Goal: Task Accomplishment & Management: Manage account settings

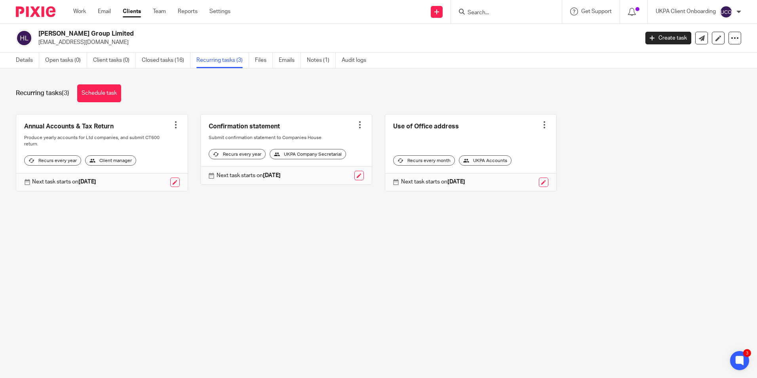
click at [481, 13] on input "Search" at bounding box center [502, 13] width 71 height 7
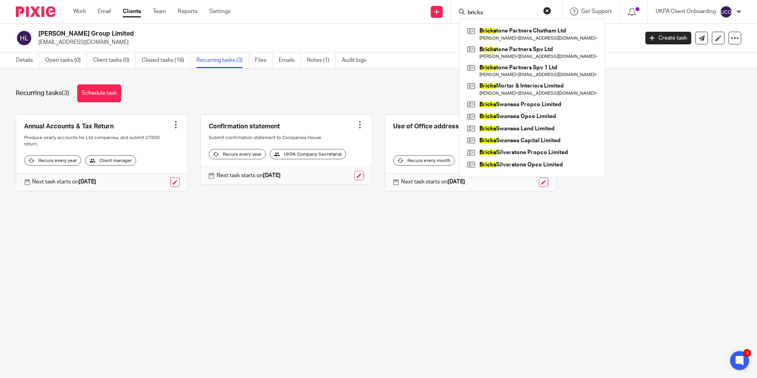
type input "bricks"
click at [530, 154] on link at bounding box center [532, 152] width 134 height 12
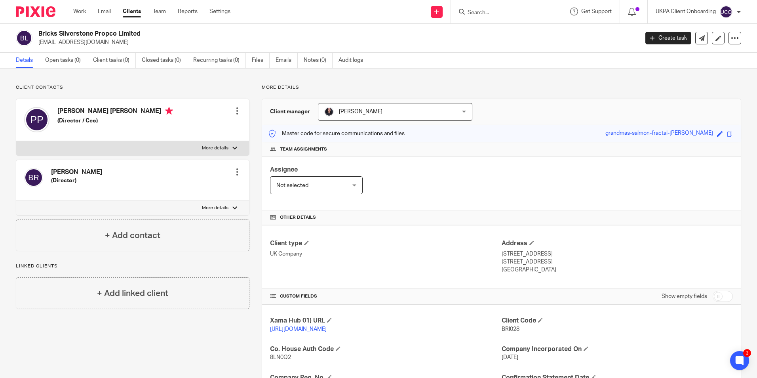
click at [495, 12] on input "Search" at bounding box center [502, 13] width 71 height 7
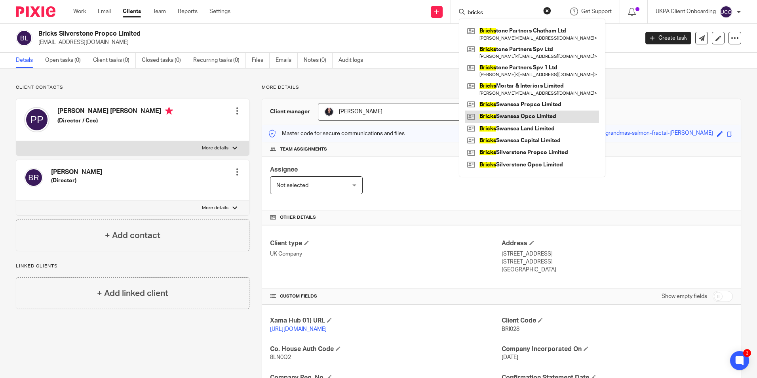
type input "bricks"
click at [514, 114] on link at bounding box center [532, 116] width 134 height 12
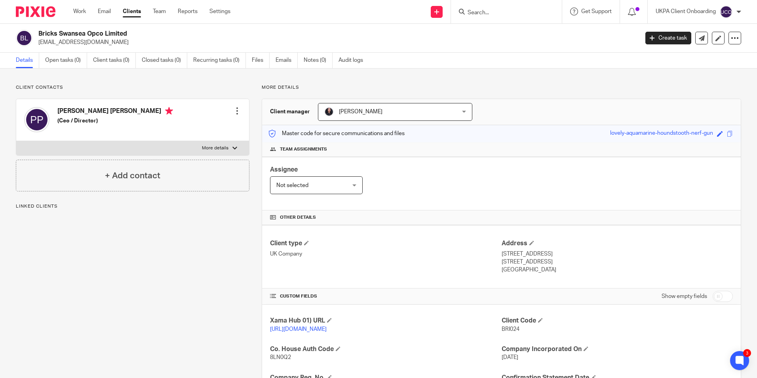
click at [491, 15] on input "Search" at bounding box center [502, 13] width 71 height 7
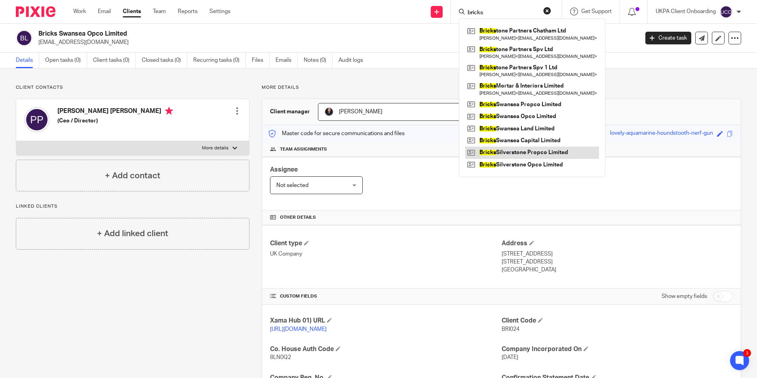
type input "bricks"
click at [527, 152] on link at bounding box center [532, 152] width 134 height 12
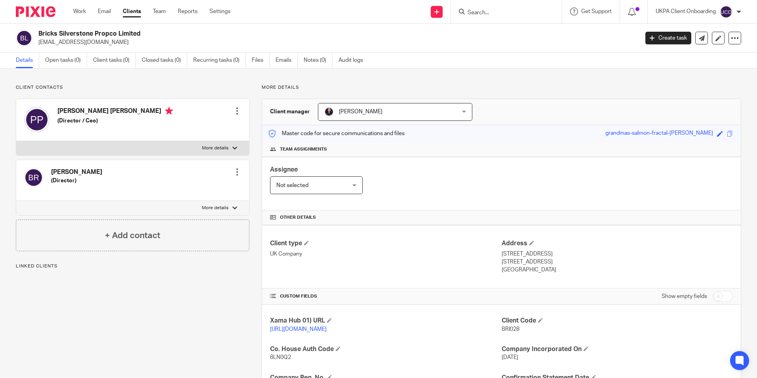
click at [84, 31] on h2 "Bricks Silverstone Propco Limited" at bounding box center [276, 34] width 476 height 8
copy div "Bricks Silverstone Propco Limited"
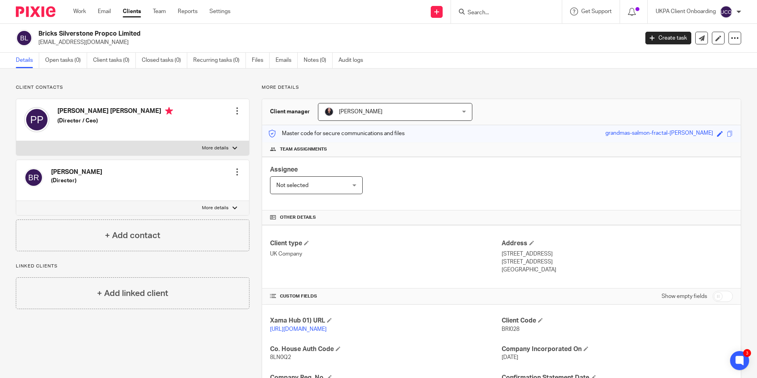
click at [485, 13] on input "Search" at bounding box center [502, 13] width 71 height 7
click at [474, 14] on input "Search" at bounding box center [502, 13] width 71 height 7
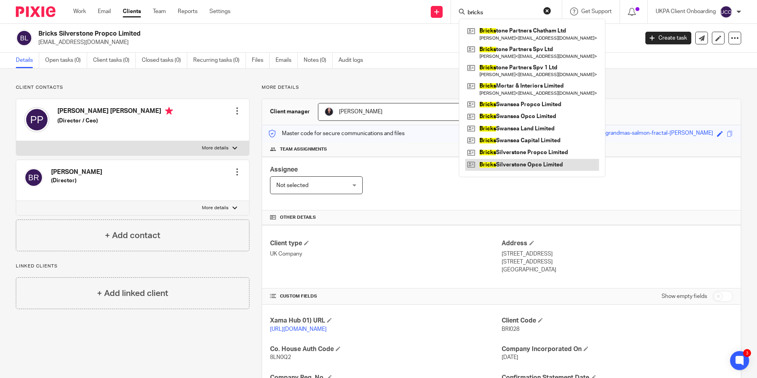
type input "bricks"
click at [528, 169] on link at bounding box center [532, 165] width 134 height 12
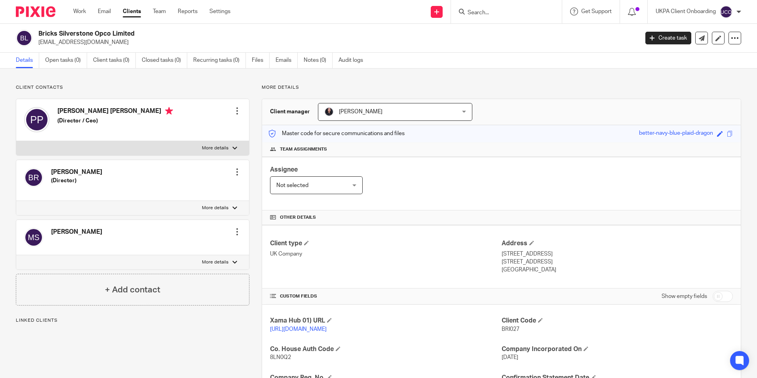
click at [108, 34] on h2 "Bricks Silverstone Opco Limited" at bounding box center [276, 34] width 476 height 8
copy div "Bricks Silverstone Opco Limited"
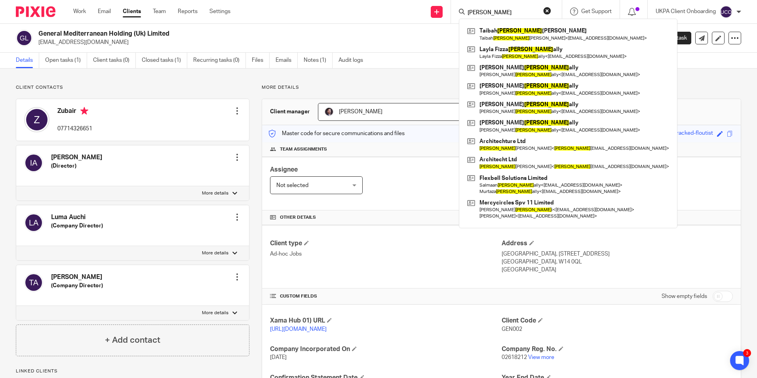
click at [497, 13] on input "hassan" at bounding box center [502, 13] width 71 height 7
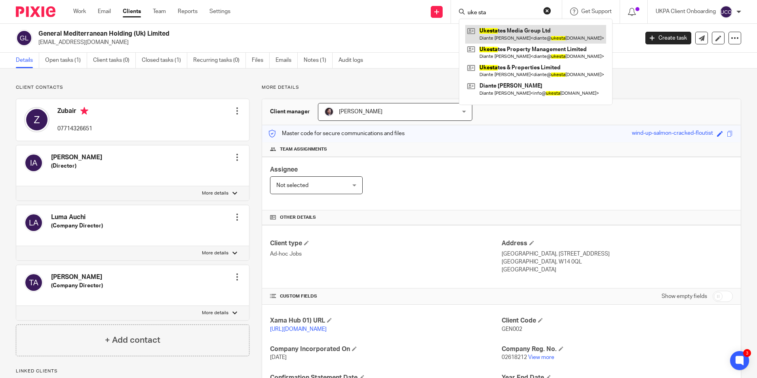
type input "uke sta"
click at [500, 34] on link at bounding box center [535, 34] width 141 height 18
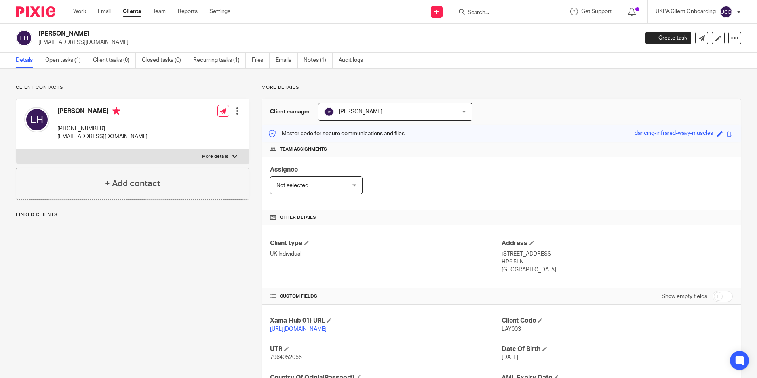
scroll to position [77, 0]
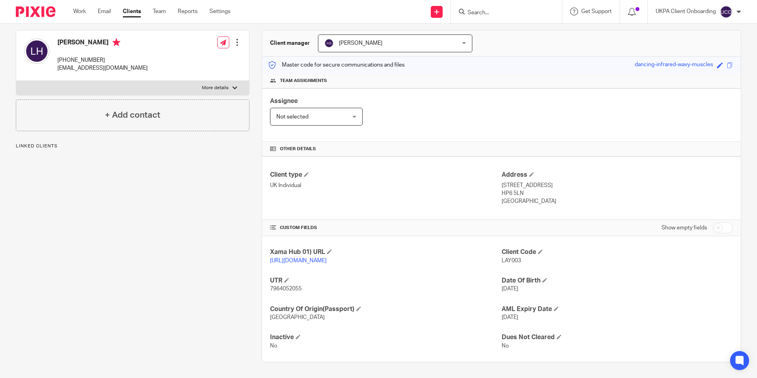
click at [292, 285] on p "7964052055" at bounding box center [385, 289] width 231 height 8
click at [291, 284] on div "UTR 7964052055" at bounding box center [385, 284] width 231 height 17
click at [285, 291] on span "7964052055" at bounding box center [286, 289] width 32 height 6
click at [287, 290] on span "7964052055" at bounding box center [286, 289] width 32 height 6
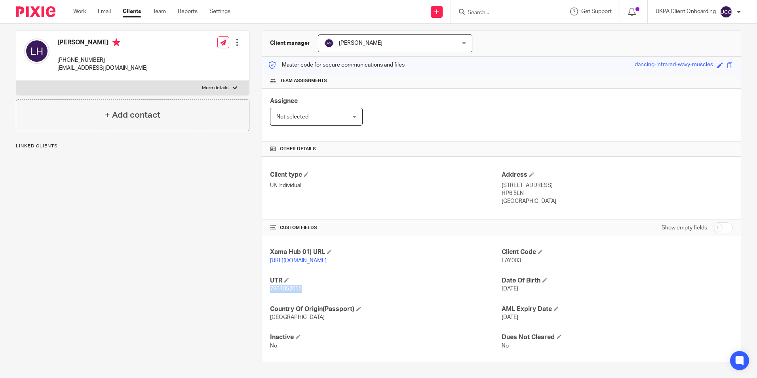
click at [287, 289] on span "7964052055" at bounding box center [286, 289] width 32 height 6
copy span "7964052055"
click at [500, 10] on input "Search" at bounding box center [502, 13] width 71 height 7
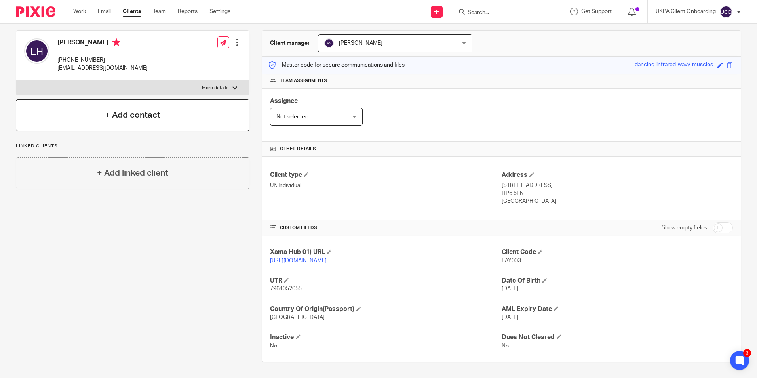
scroll to position [0, 0]
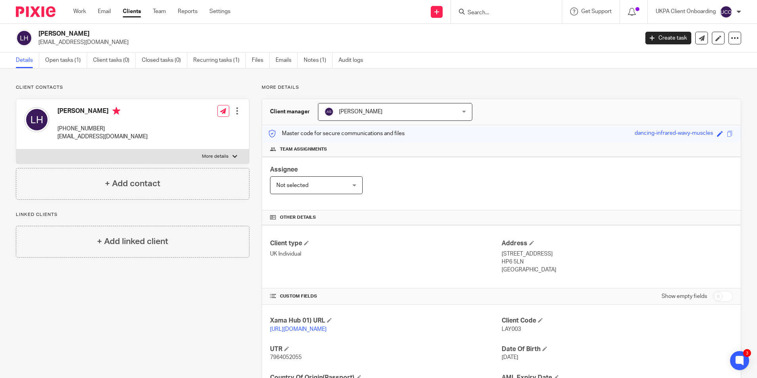
click at [69, 44] on p "salmaan@ascoman.co.uk" at bounding box center [335, 42] width 595 height 8
copy main "salmaan@ascoman.co.uk Create task Update from Companies House Export data Merge…"
click at [489, 15] on input "Search" at bounding box center [502, 13] width 71 height 7
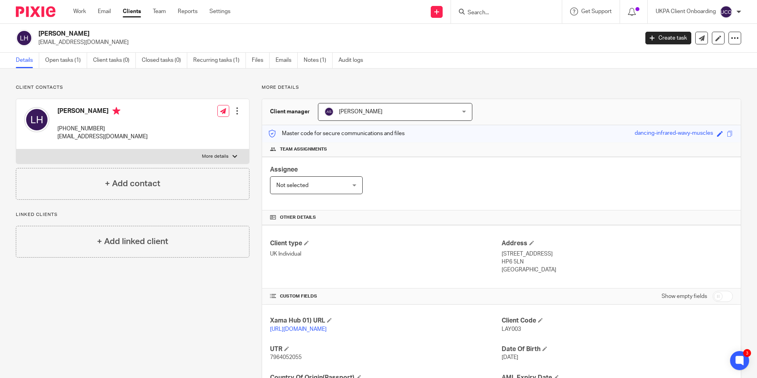
paste input "salmaan@ascoman.co.uk"
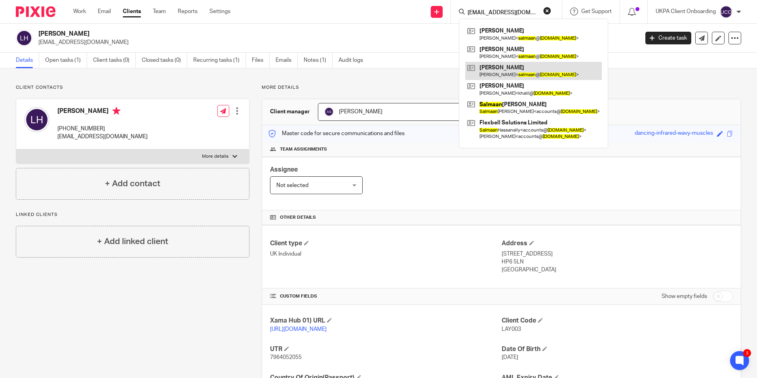
type input "salmaan@ascoman.co.uk"
click at [88, 7] on div "Work Email Clients Team Reports Settings Work Email Clients Team Reports Settin…" at bounding box center [153, 11] width 177 height 23
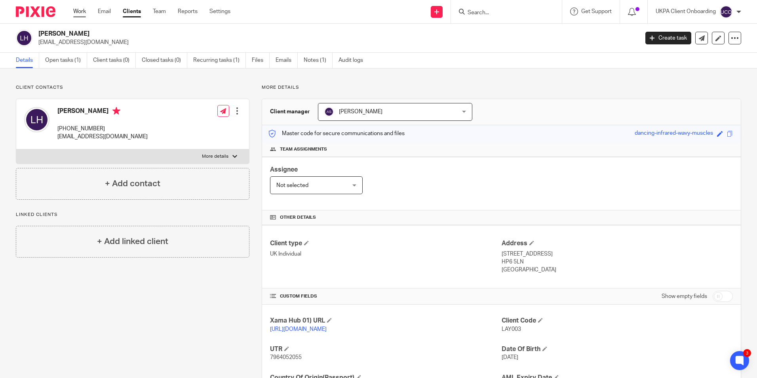
click at [84, 10] on link "Work" at bounding box center [79, 12] width 13 height 8
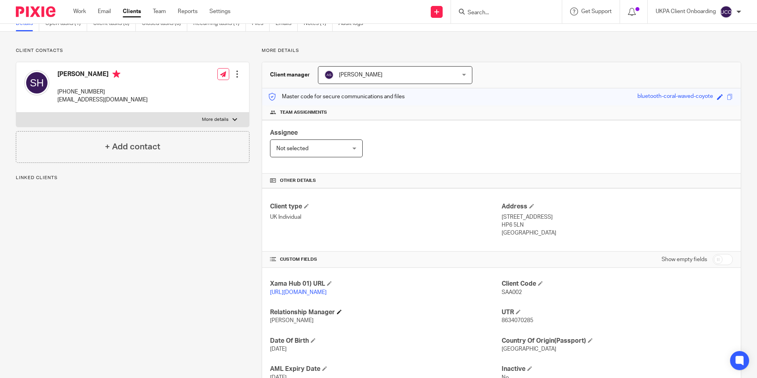
scroll to position [105, 0]
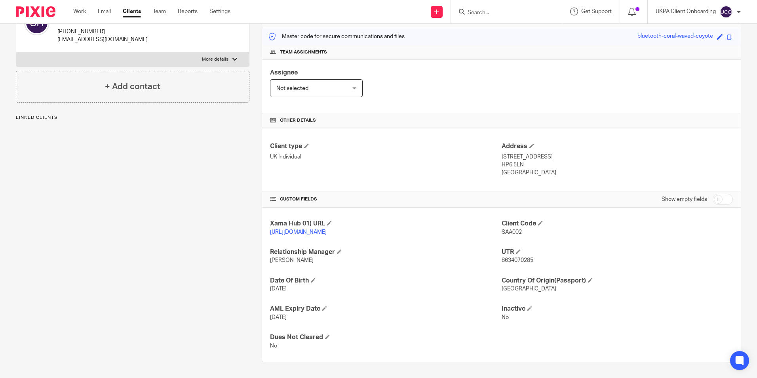
click at [505, 258] on span "8634070285" at bounding box center [518, 260] width 32 height 6
copy span "8634070285"
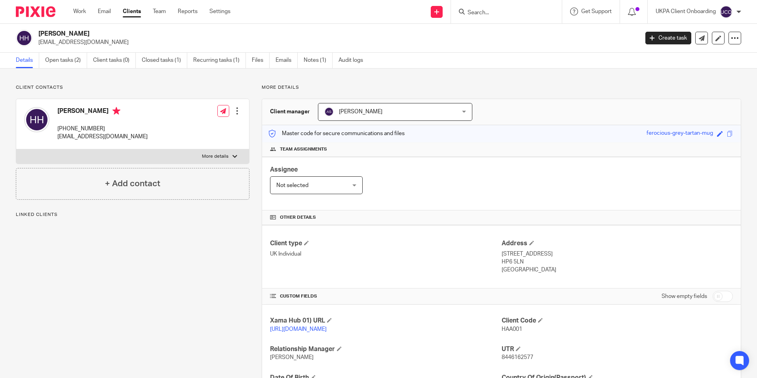
scroll to position [105, 0]
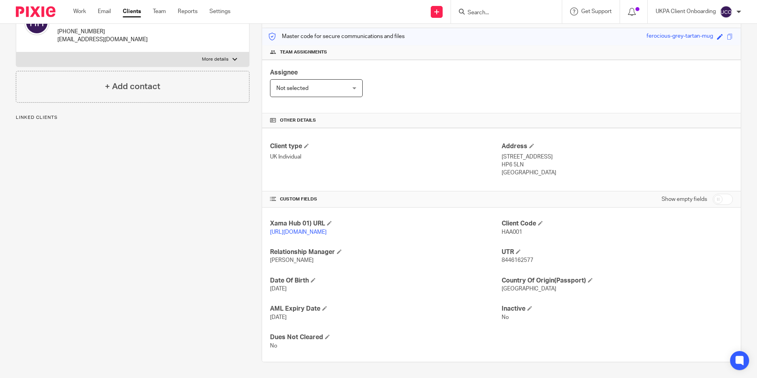
click at [523, 260] on span "8446162577" at bounding box center [518, 260] width 32 height 6
click at [522, 260] on span "8446162577" at bounding box center [518, 260] width 32 height 6
copy span "8446162577"
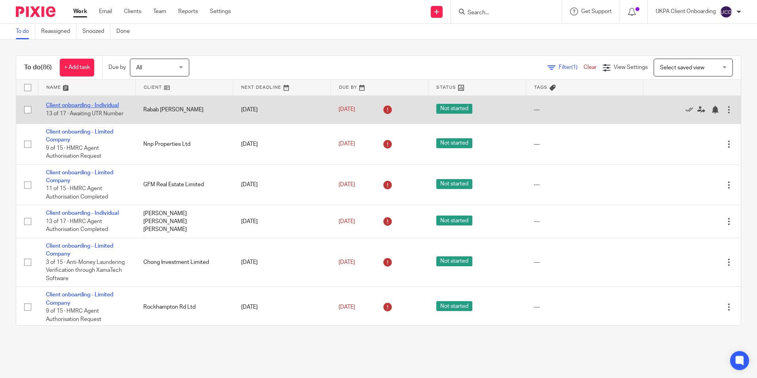
click at [109, 108] on link "Client onboarding - Individual" at bounding box center [82, 106] width 73 height 6
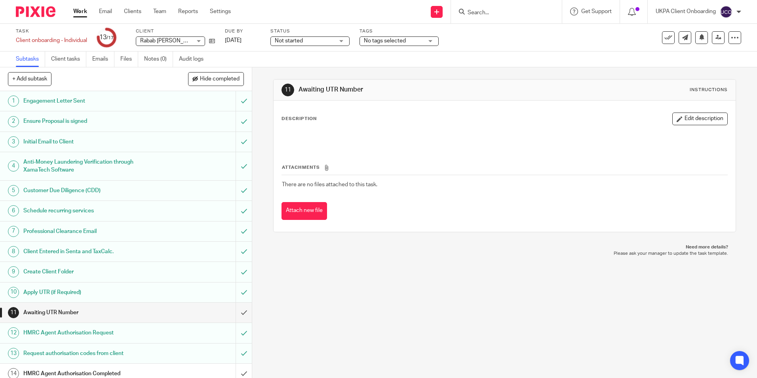
click at [53, 141] on h1 "Initial Email to Client" at bounding box center [91, 142] width 136 height 12
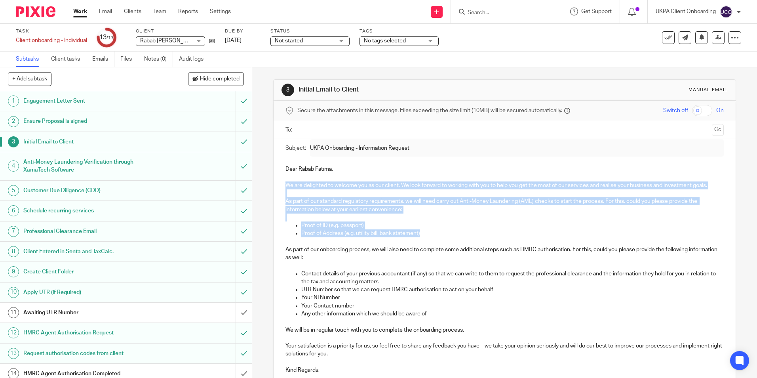
drag, startPoint x: 282, startPoint y: 183, endPoint x: 431, endPoint y: 233, distance: 157.1
click at [431, 233] on div "Dear Rabab Fatima, We are delighted to welcome you as our client. We look forwa…" at bounding box center [505, 268] width 462 height 223
copy div "We are delighted to welcome you as our client. We look forward to working with …"
click at [215, 42] on icon at bounding box center [212, 41] width 6 height 6
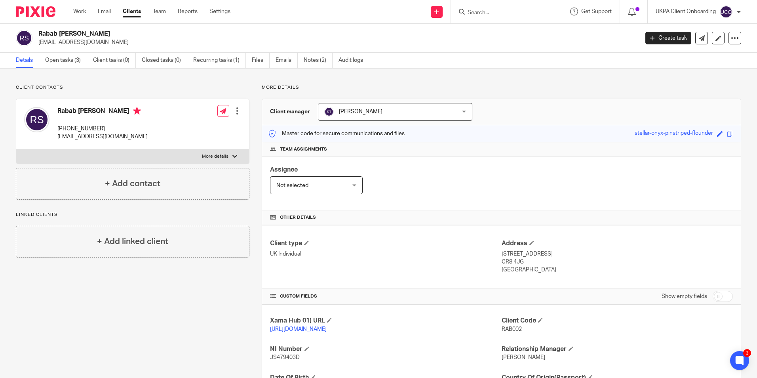
click at [488, 16] on input "Search" at bounding box center [502, 13] width 71 height 7
paste input "[EMAIL_ADDRESS][DOMAIN_NAME])"
type input "[EMAIL_ADDRESS][DOMAIN_NAME]"
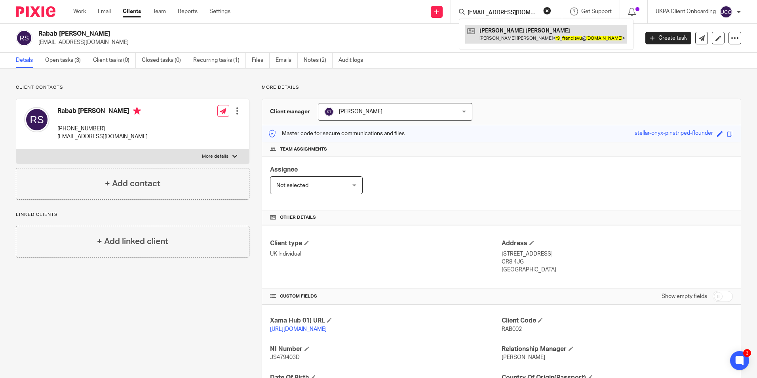
drag, startPoint x: 528, startPoint y: 21, endPoint x: 521, endPoint y: 30, distance: 11.3
click at [527, 23] on div "[PERSON_NAME] [PERSON_NAME] [PERSON_NAME] [PERSON_NAME] < r9 _ francisvu @ [DOM…" at bounding box center [546, 34] width 175 height 31
click at [521, 30] on link at bounding box center [546, 34] width 162 height 18
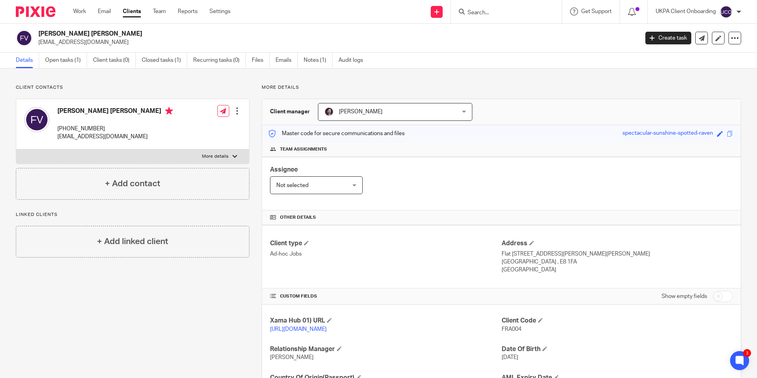
click at [514, 13] on input "Search" at bounding box center [502, 13] width 71 height 7
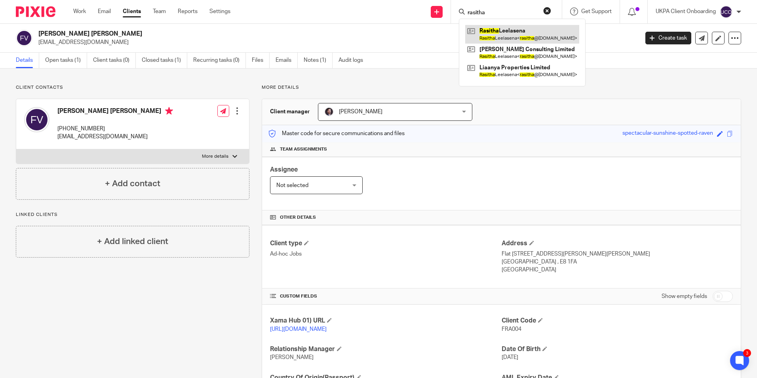
type input "rasitha"
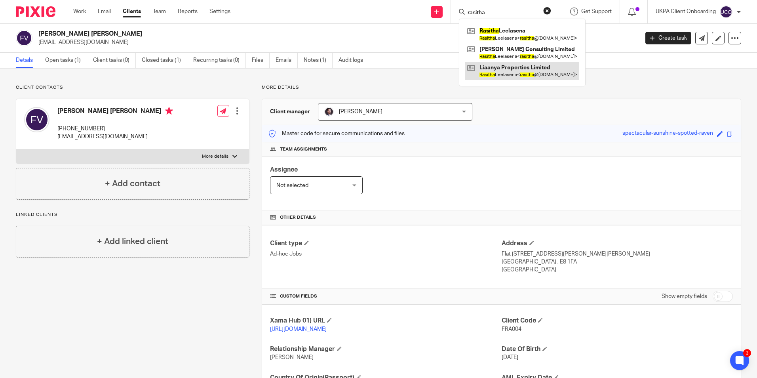
click at [511, 70] on link at bounding box center [522, 71] width 114 height 18
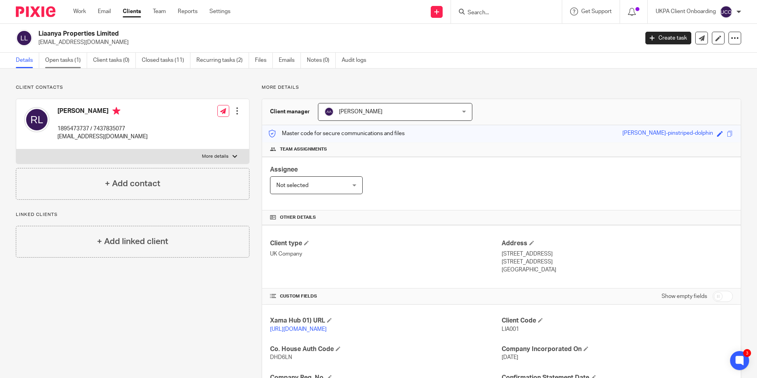
click at [71, 64] on link "Open tasks (1)" at bounding box center [66, 60] width 42 height 15
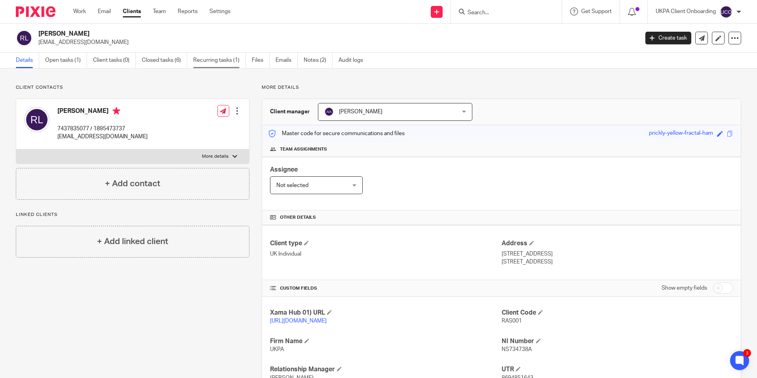
click at [217, 67] on link "Recurring tasks (1)" at bounding box center [219, 60] width 53 height 15
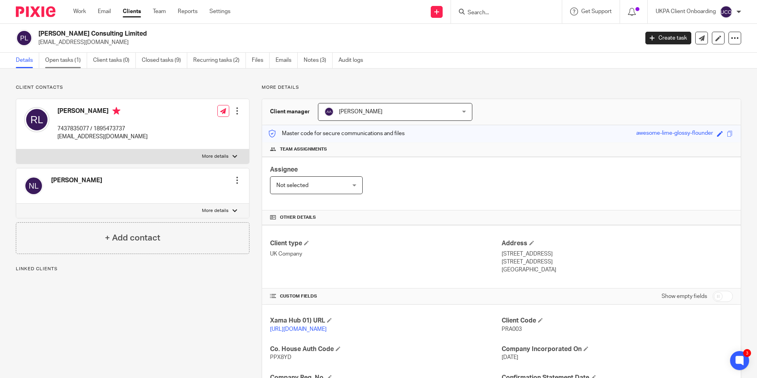
click at [74, 62] on link "Open tasks (1)" at bounding box center [66, 60] width 42 height 15
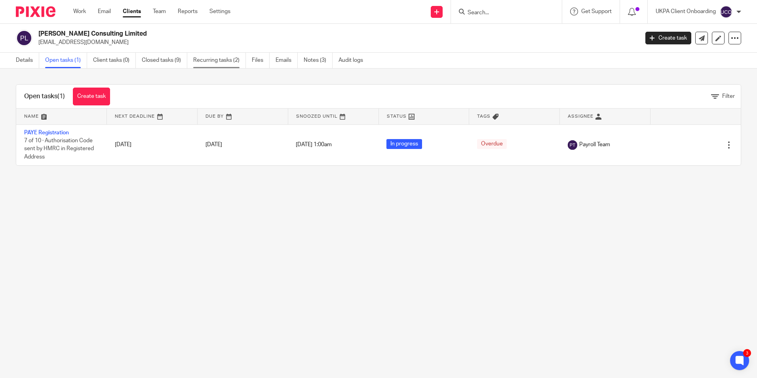
click at [217, 61] on link "Recurring tasks (2)" at bounding box center [219, 60] width 53 height 15
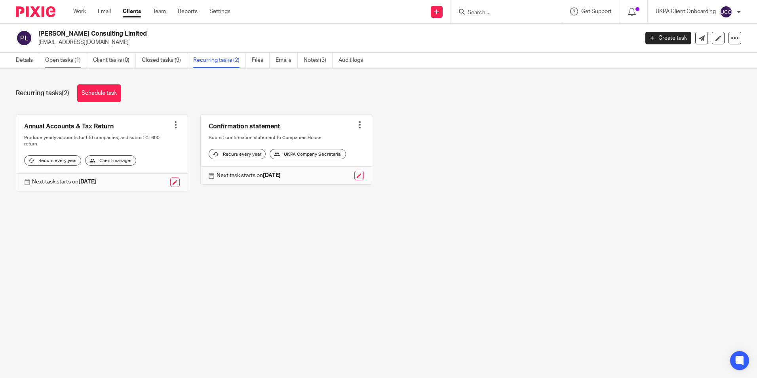
click at [59, 61] on link "Open tasks (1)" at bounding box center [66, 60] width 42 height 15
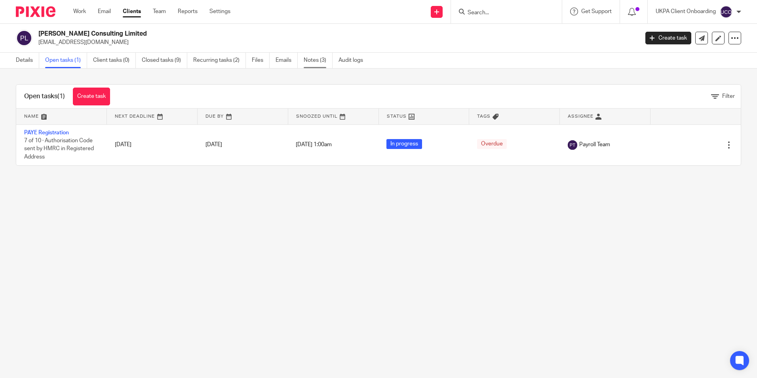
click at [310, 61] on link "Notes (3)" at bounding box center [318, 60] width 29 height 15
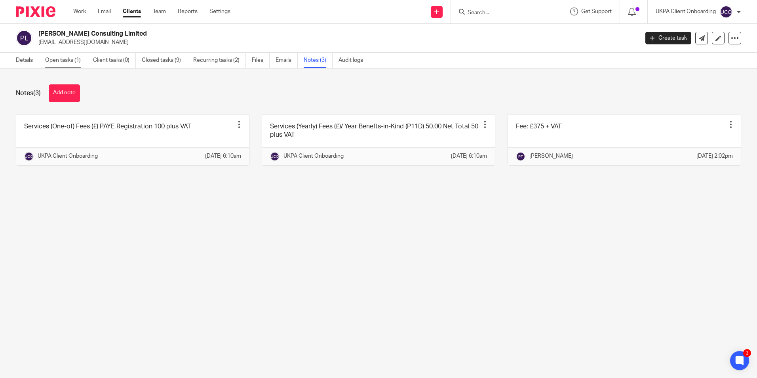
click at [56, 64] on link "Open tasks (1)" at bounding box center [66, 60] width 42 height 15
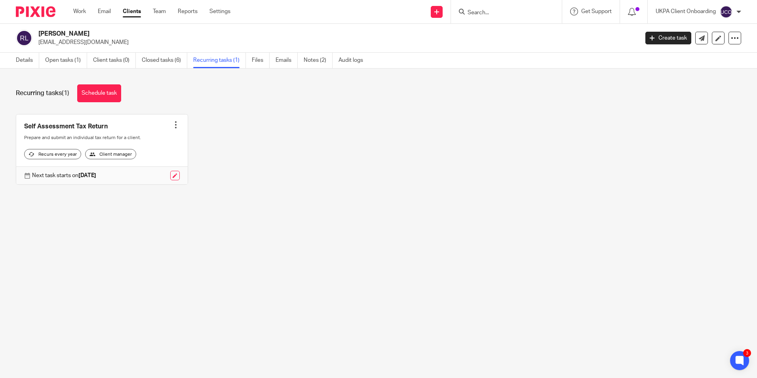
click at [159, 61] on link "Closed tasks (6)" at bounding box center [165, 60] width 46 height 15
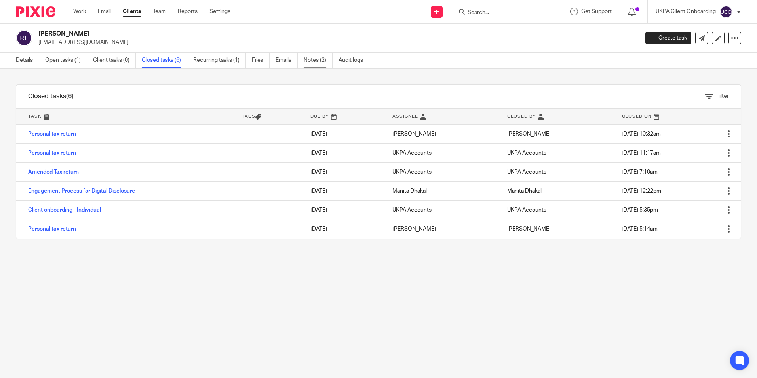
click at [319, 63] on link "Notes (2)" at bounding box center [318, 60] width 29 height 15
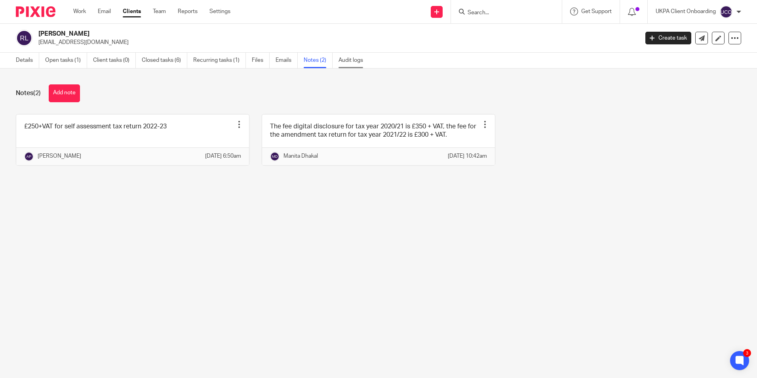
click at [353, 55] on link "Audit logs" at bounding box center [354, 60] width 30 height 15
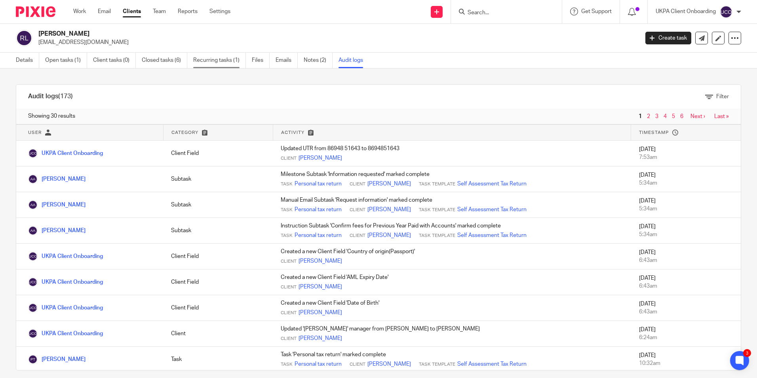
click at [215, 61] on link "Recurring tasks (1)" at bounding box center [219, 60] width 53 height 15
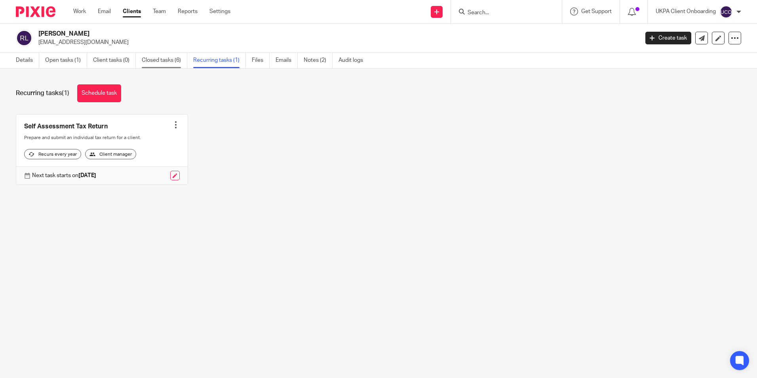
click at [172, 61] on link "Closed tasks (6)" at bounding box center [165, 60] width 46 height 15
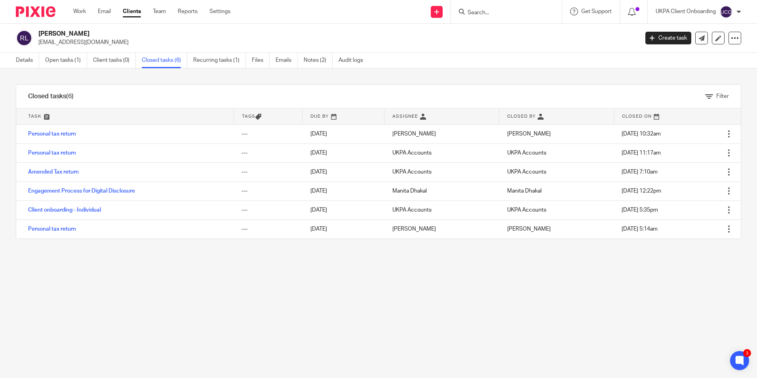
click at [95, 29] on div "[PERSON_NAME] [EMAIL_ADDRESS][DOMAIN_NAME] Create task Update from Companies Ho…" at bounding box center [378, 38] width 757 height 29
click at [91, 32] on h2 "[PERSON_NAME]" at bounding box center [276, 34] width 476 height 8
copy div "[PERSON_NAME]"
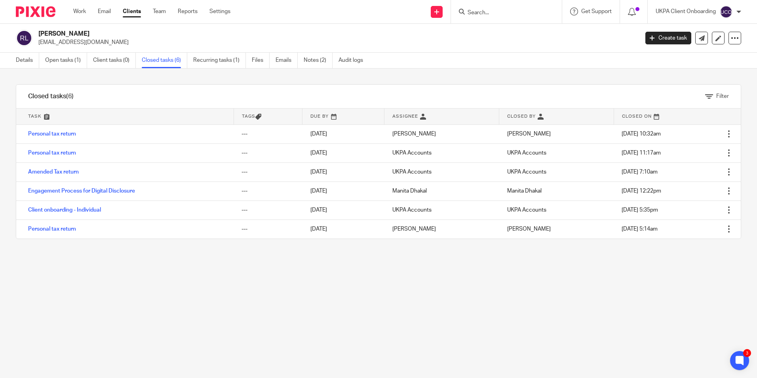
click at [505, 13] on input "Search" at bounding box center [502, 13] width 71 height 7
paste input "r9_francisvu@hotmail.com)"
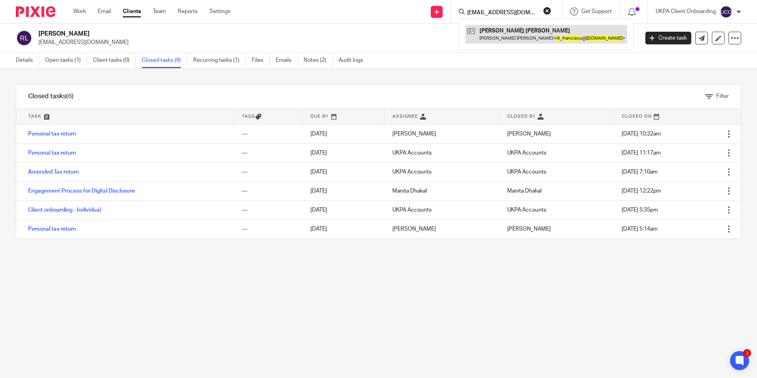
type input "r9_francisvu@hotmail.com)"
click at [514, 31] on link at bounding box center [546, 34] width 162 height 18
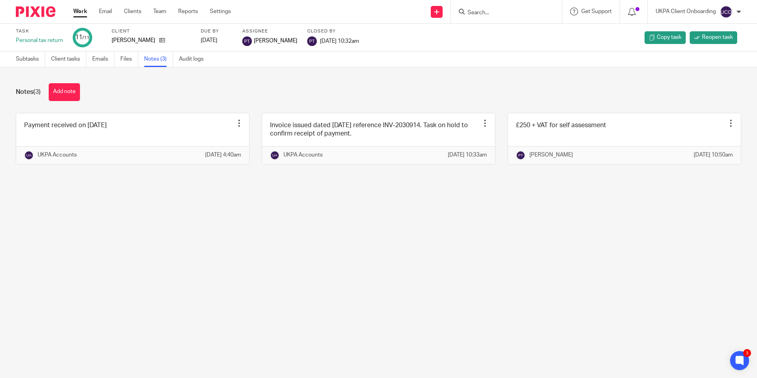
click at [500, 15] on input "Search" at bounding box center [502, 13] width 71 height 7
click at [165, 42] on icon at bounding box center [162, 40] width 6 height 6
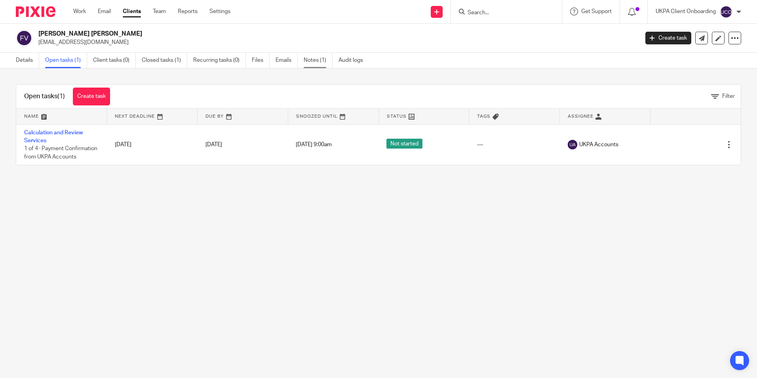
click at [322, 61] on link "Notes (1)" at bounding box center [318, 60] width 29 height 15
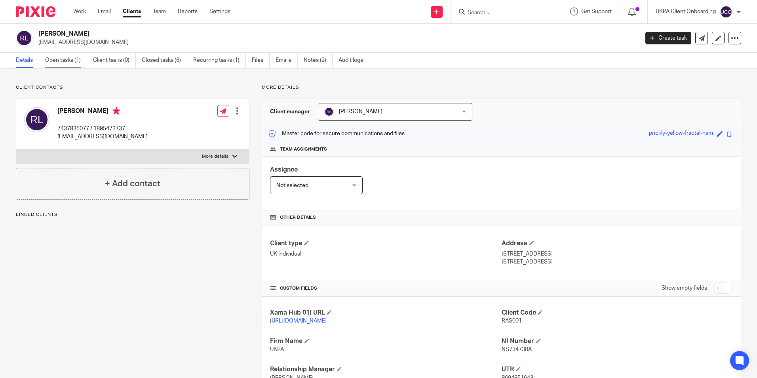
click at [59, 65] on link "Open tasks (1)" at bounding box center [66, 60] width 42 height 15
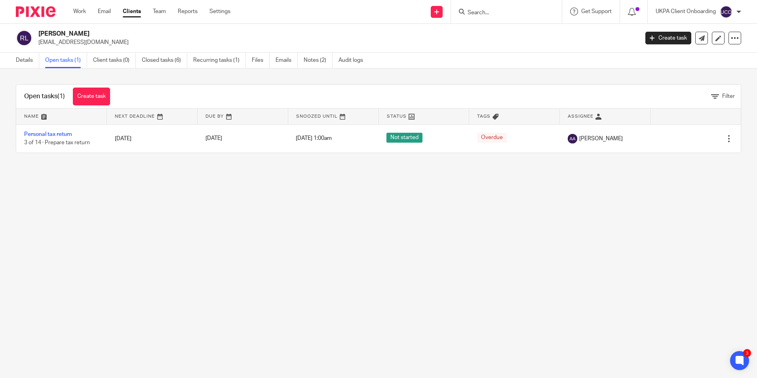
click at [59, 43] on p "[EMAIL_ADDRESS][DOMAIN_NAME]" at bounding box center [335, 42] width 595 height 8
copy main "[EMAIL_ADDRESS][DOMAIN_NAME] Create task Update from Companies House Export dat…"
drag, startPoint x: 517, startPoint y: 11, endPoint x: 513, endPoint y: 14, distance: 4.6
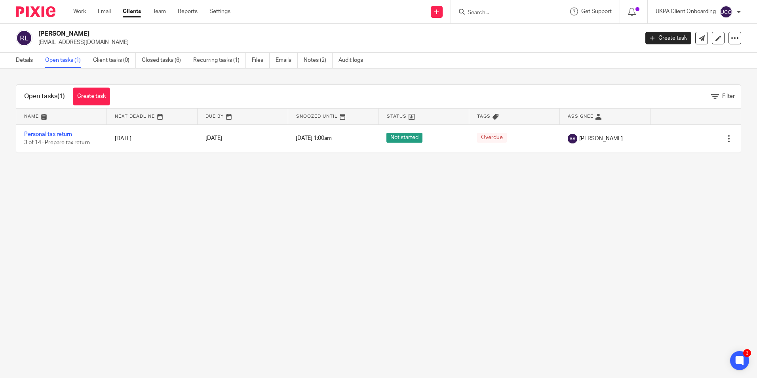
click at [517, 11] on input "Search" at bounding box center [502, 13] width 71 height 7
paste input "[EMAIL_ADDRESS][DOMAIN_NAME]"
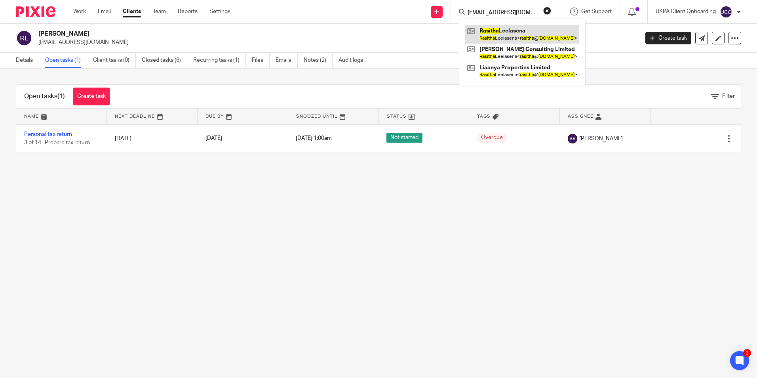
type input "[EMAIL_ADDRESS][DOMAIN_NAME]"
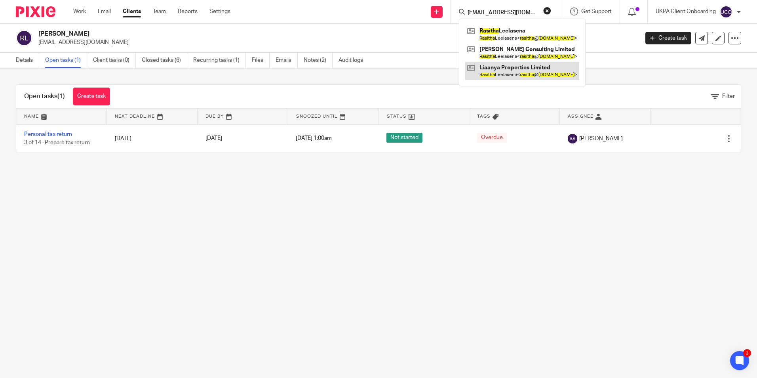
click at [515, 74] on link at bounding box center [522, 71] width 114 height 18
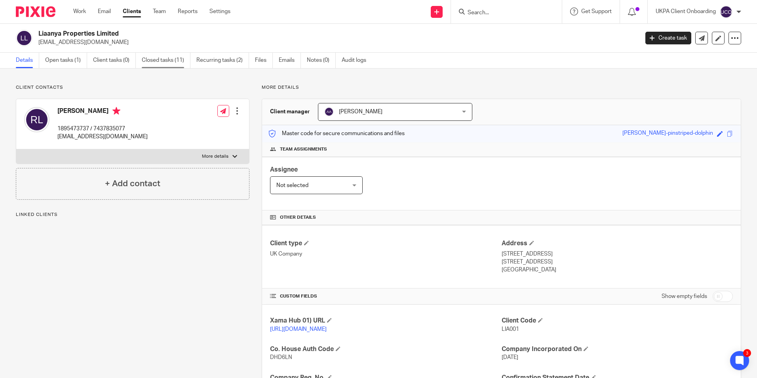
click at [175, 57] on link "Closed tasks (11)" at bounding box center [166, 60] width 49 height 15
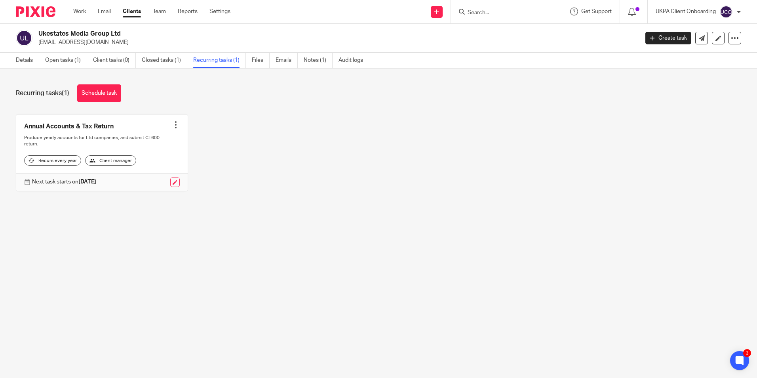
click at [62, 36] on h2 "Ukestates Media Group Ltd" at bounding box center [276, 34] width 476 height 8
click at [70, 61] on link "Open tasks (1)" at bounding box center [66, 60] width 42 height 15
